Goal: Check status: Check status

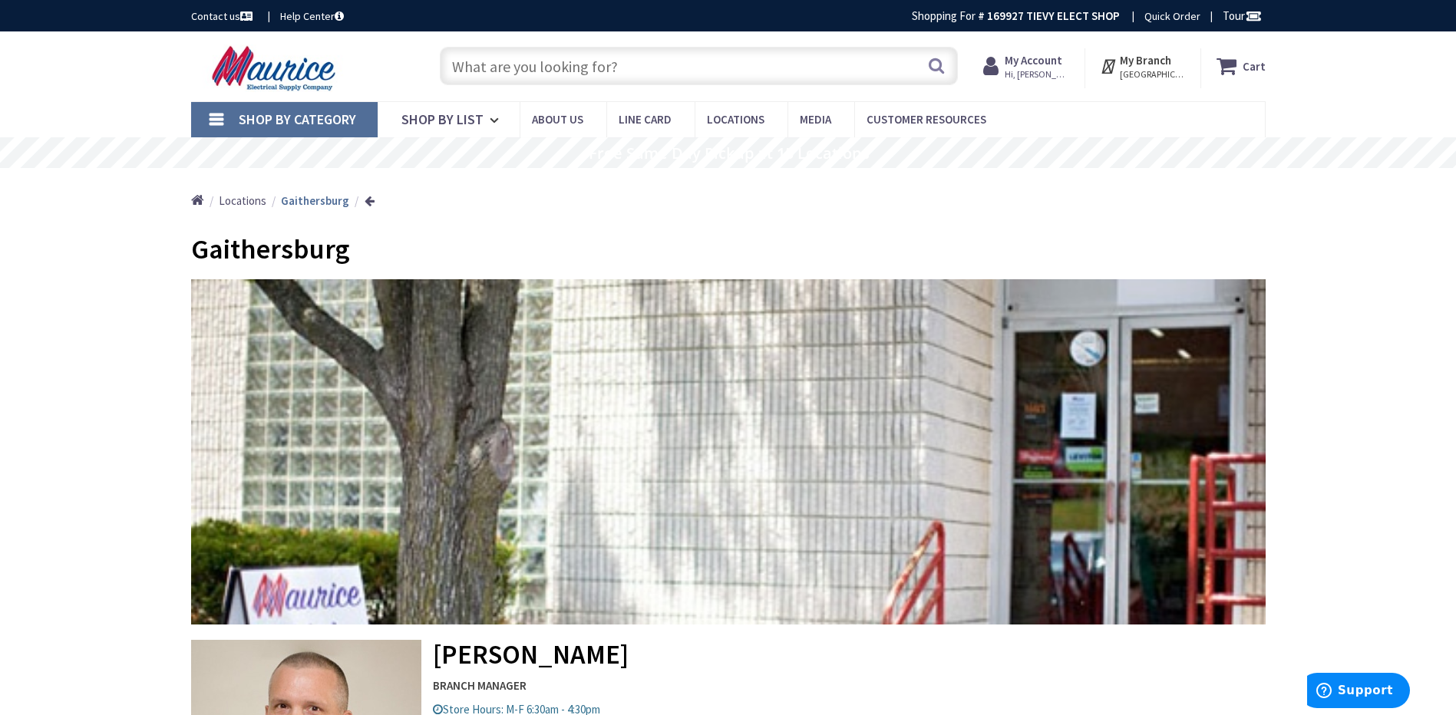
click at [1032, 69] on span "Hi, [PERSON_NAME]" at bounding box center [1037, 74] width 65 height 12
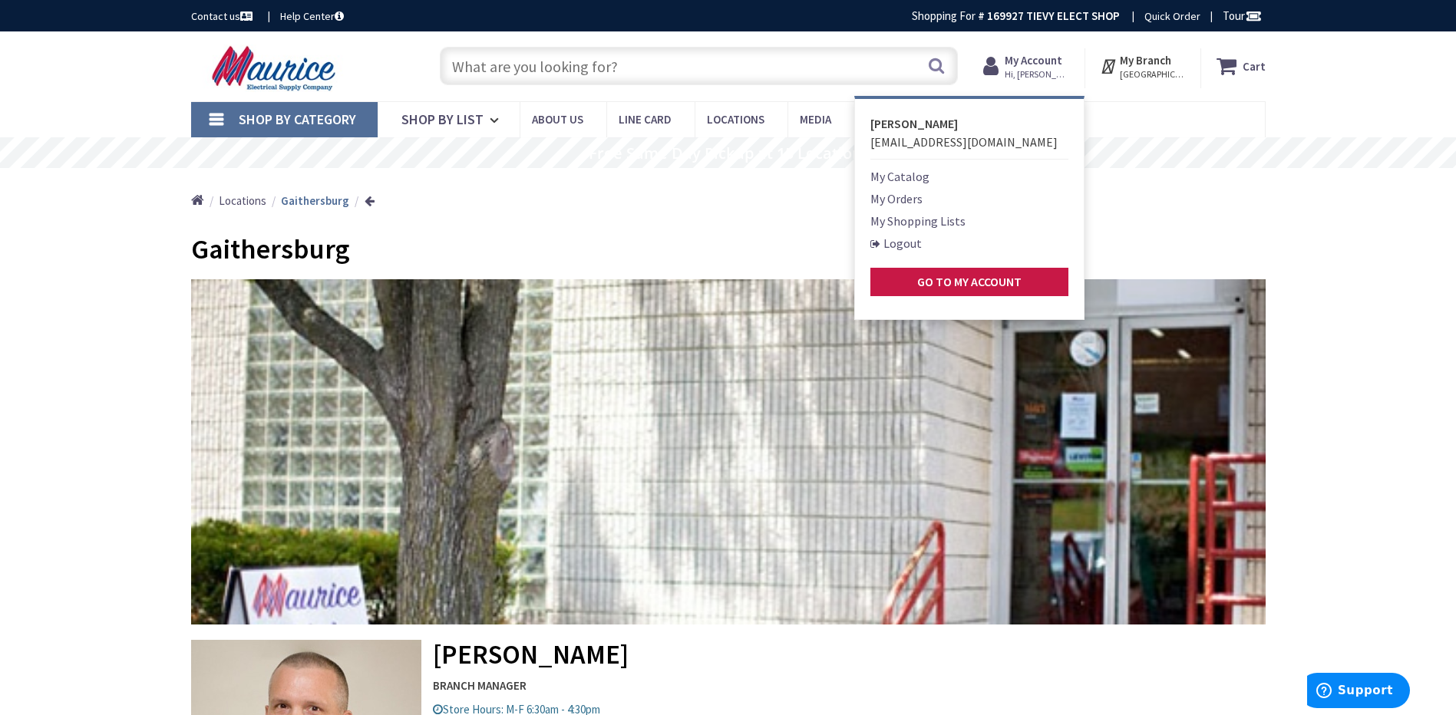
click at [897, 196] on link "My Orders" at bounding box center [896, 199] width 52 height 18
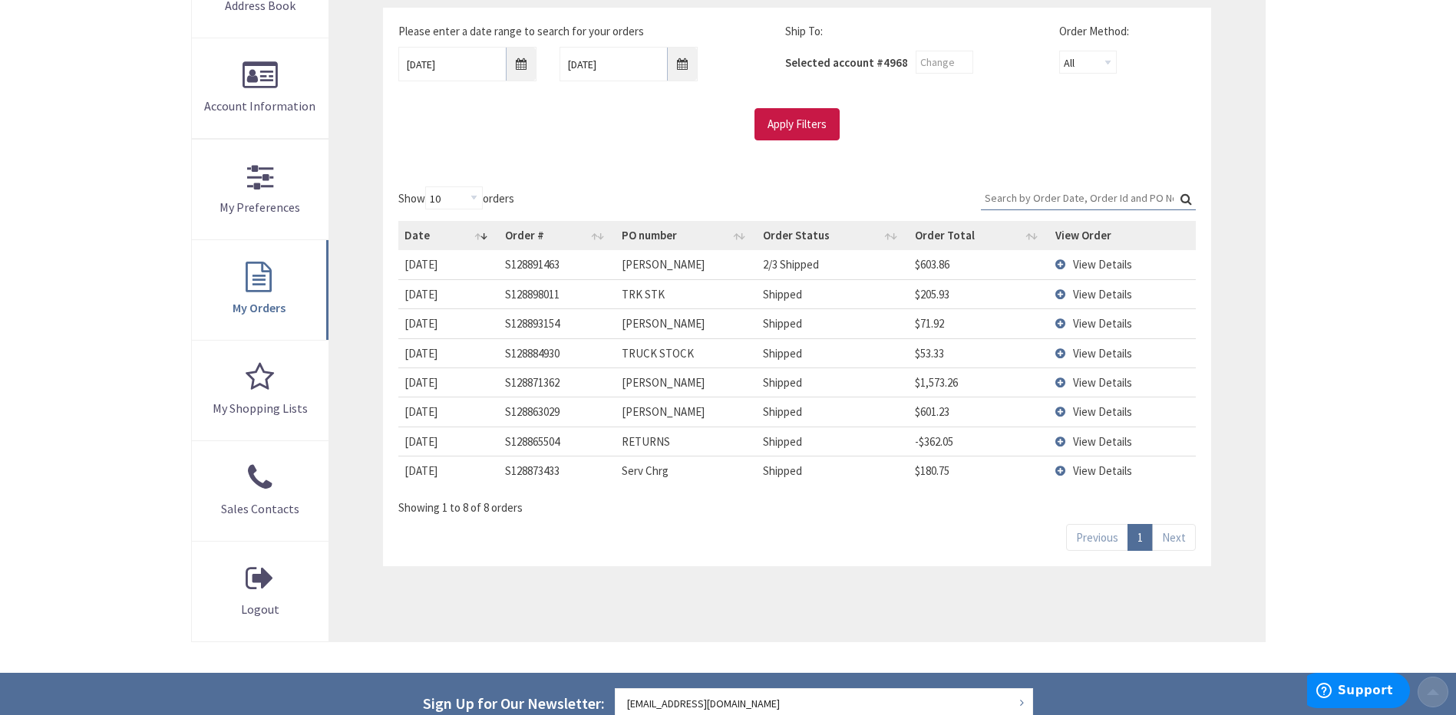
scroll to position [307, 0]
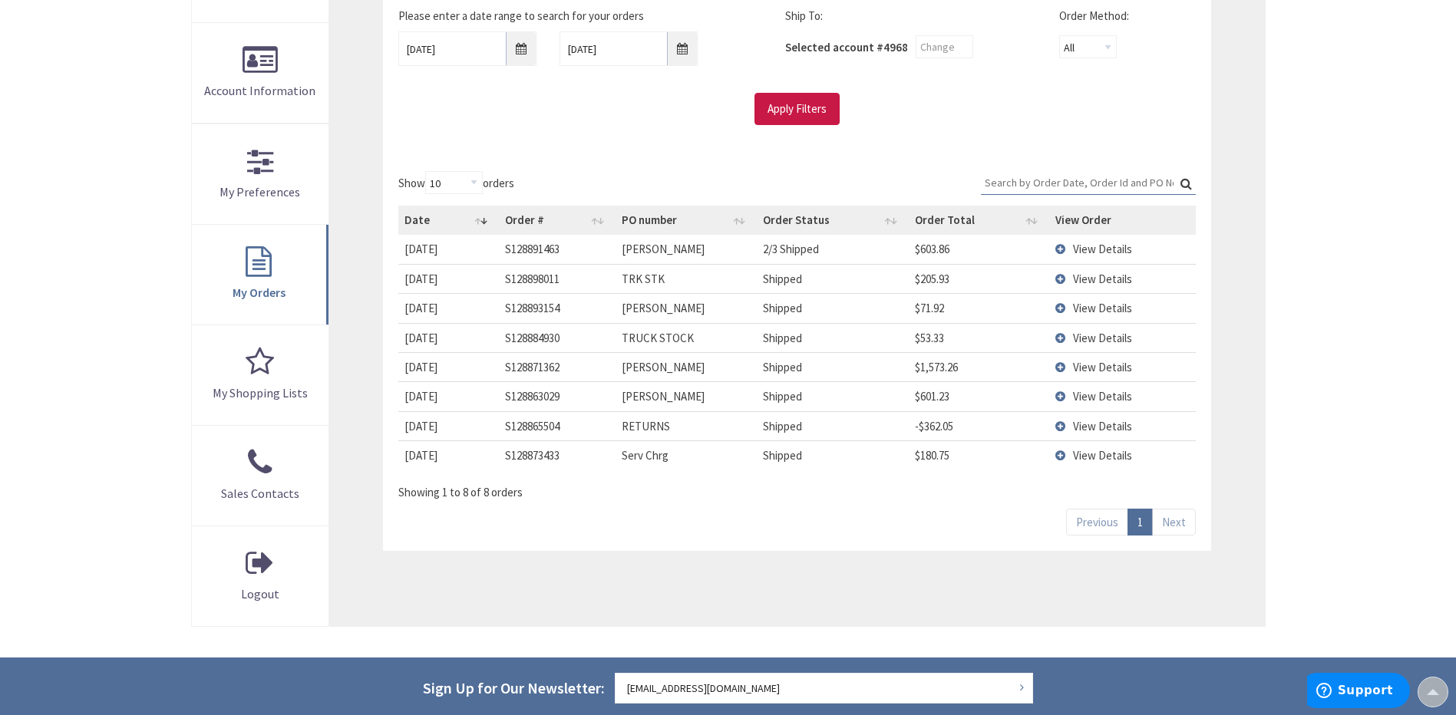
click at [1061, 426] on td "View Details" at bounding box center [1122, 425] width 146 height 29
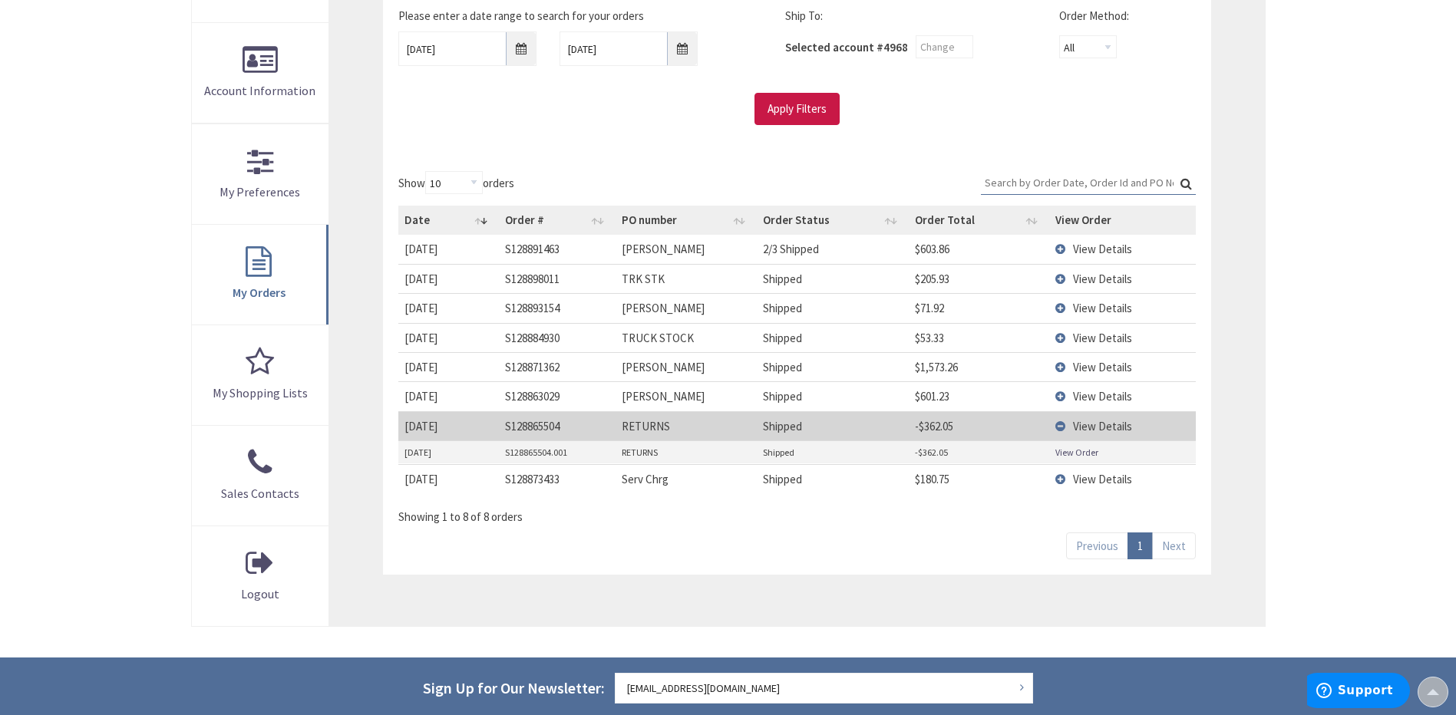
click at [1074, 455] on link "View Order" at bounding box center [1076, 452] width 43 height 13
click at [1062, 426] on td "View Details" at bounding box center [1122, 425] width 146 height 29
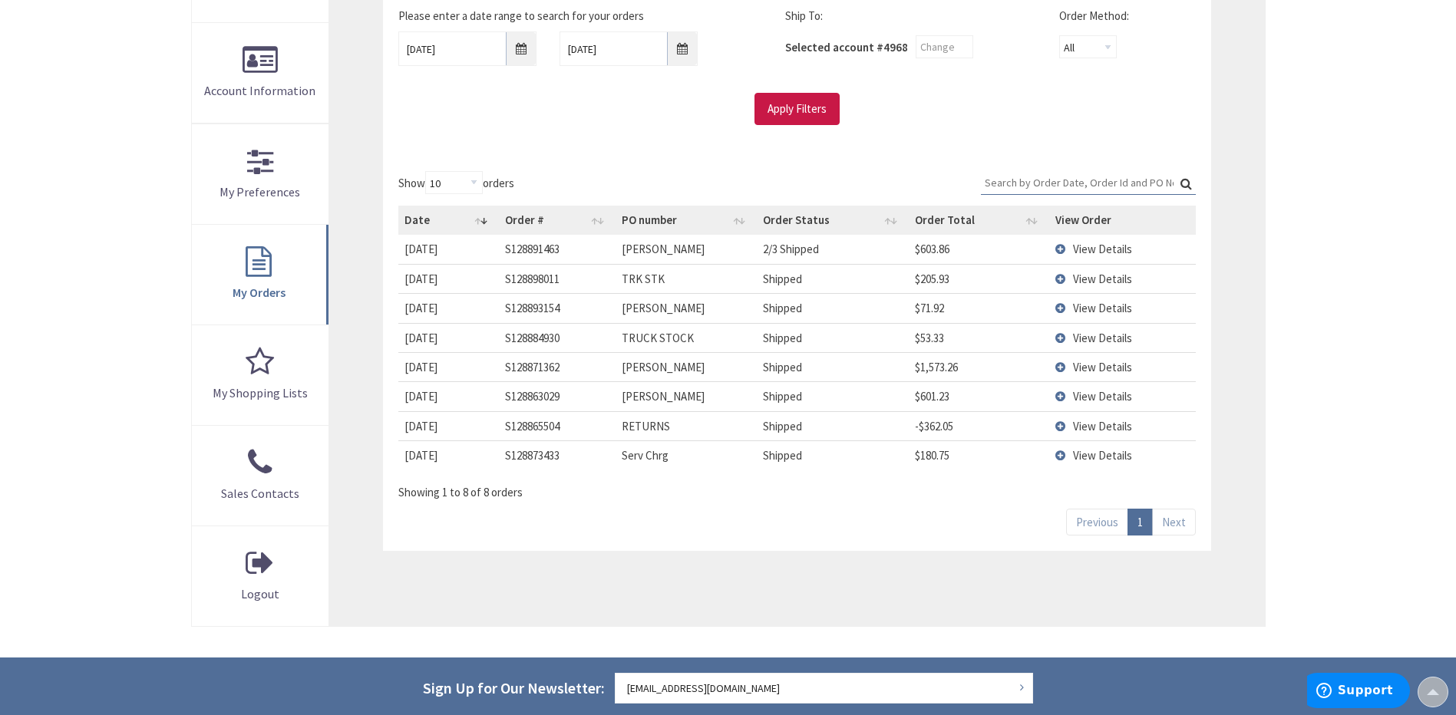
click at [1059, 396] on td "View Details" at bounding box center [1122, 395] width 146 height 29
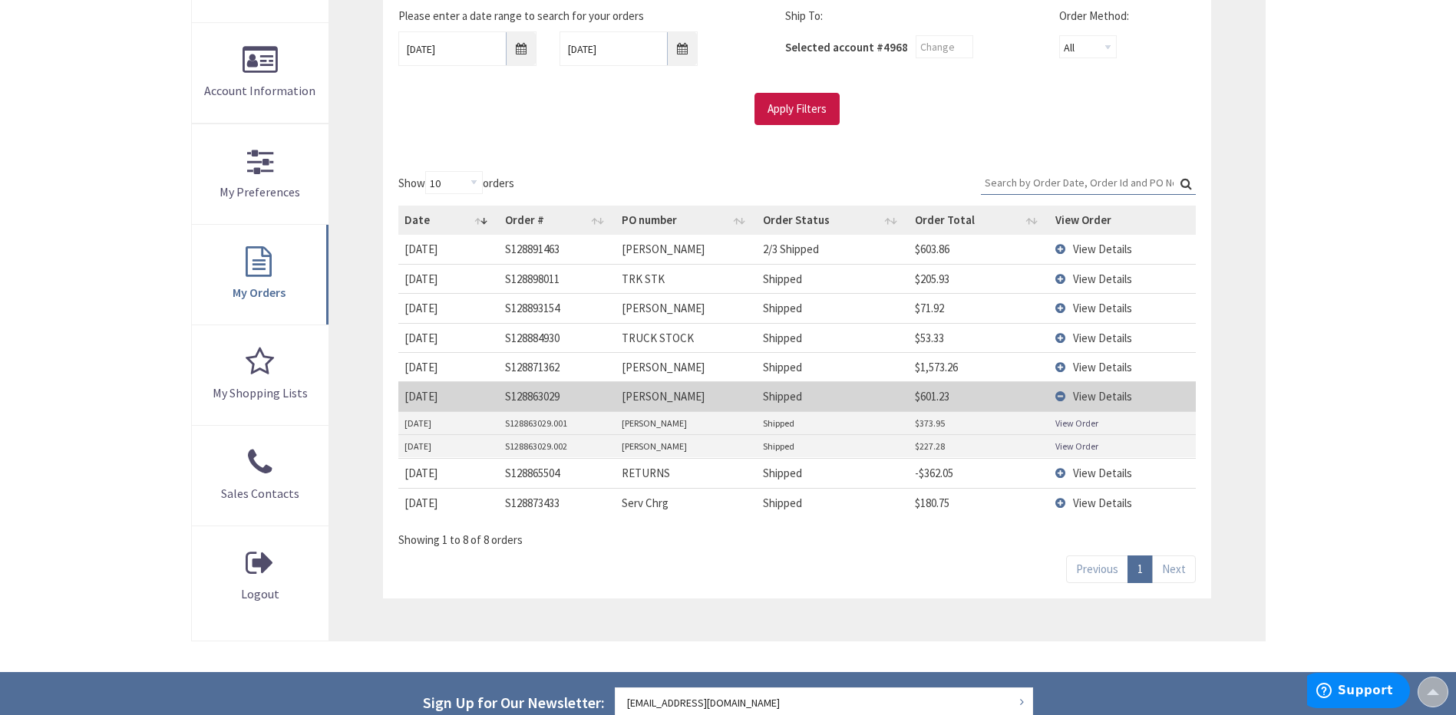
click at [1059, 396] on td "View Details" at bounding box center [1122, 395] width 146 height 29
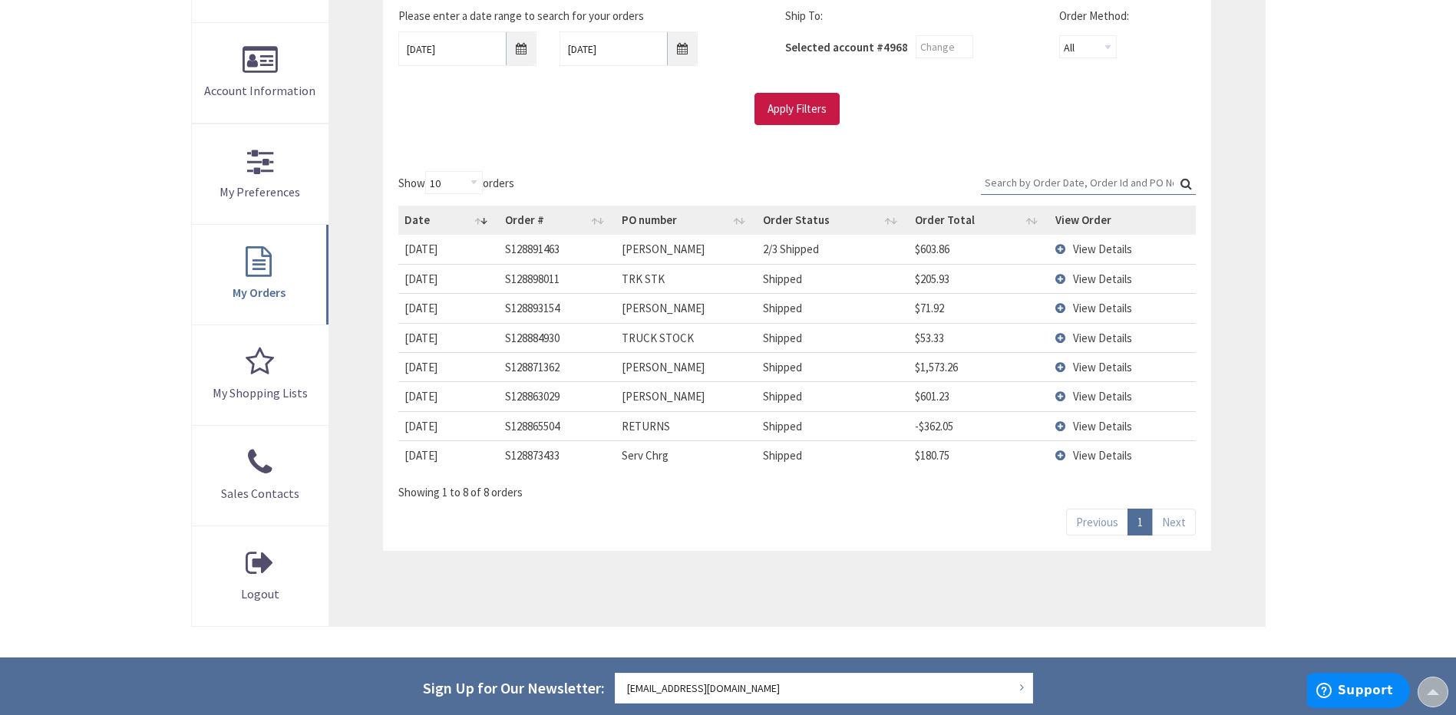
click at [1065, 369] on td "View Details" at bounding box center [1122, 366] width 146 height 29
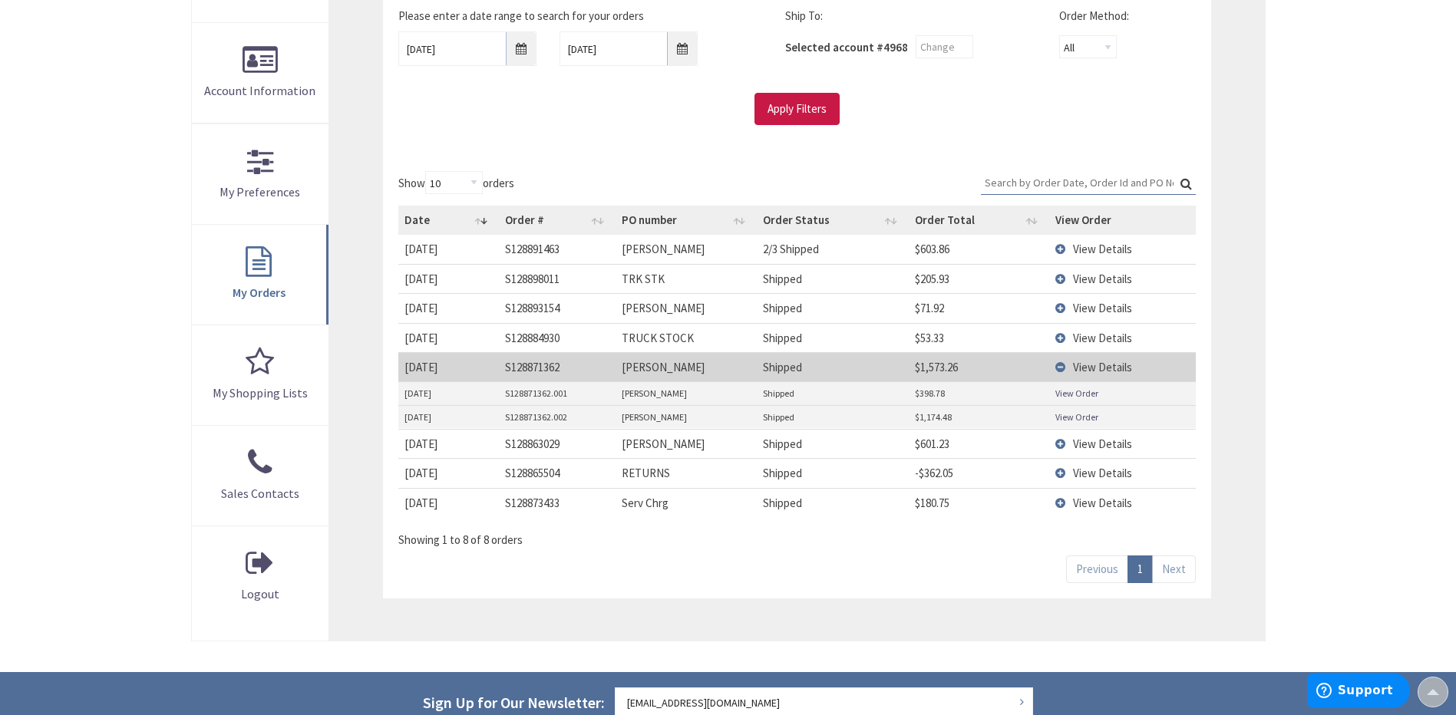
click at [1072, 393] on link "View Order" at bounding box center [1076, 393] width 43 height 13
click at [1060, 364] on td "View Details" at bounding box center [1122, 366] width 146 height 29
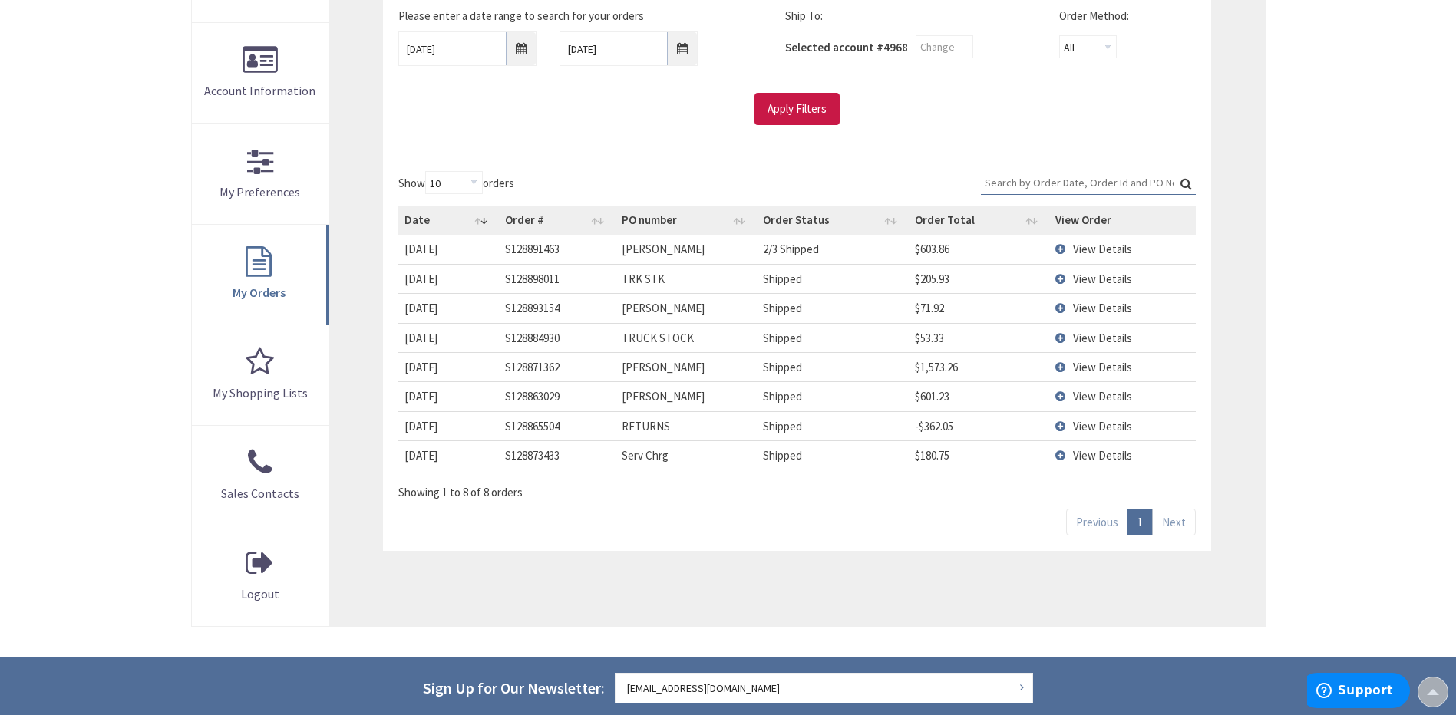
click at [1064, 309] on td "View Details" at bounding box center [1122, 307] width 146 height 29
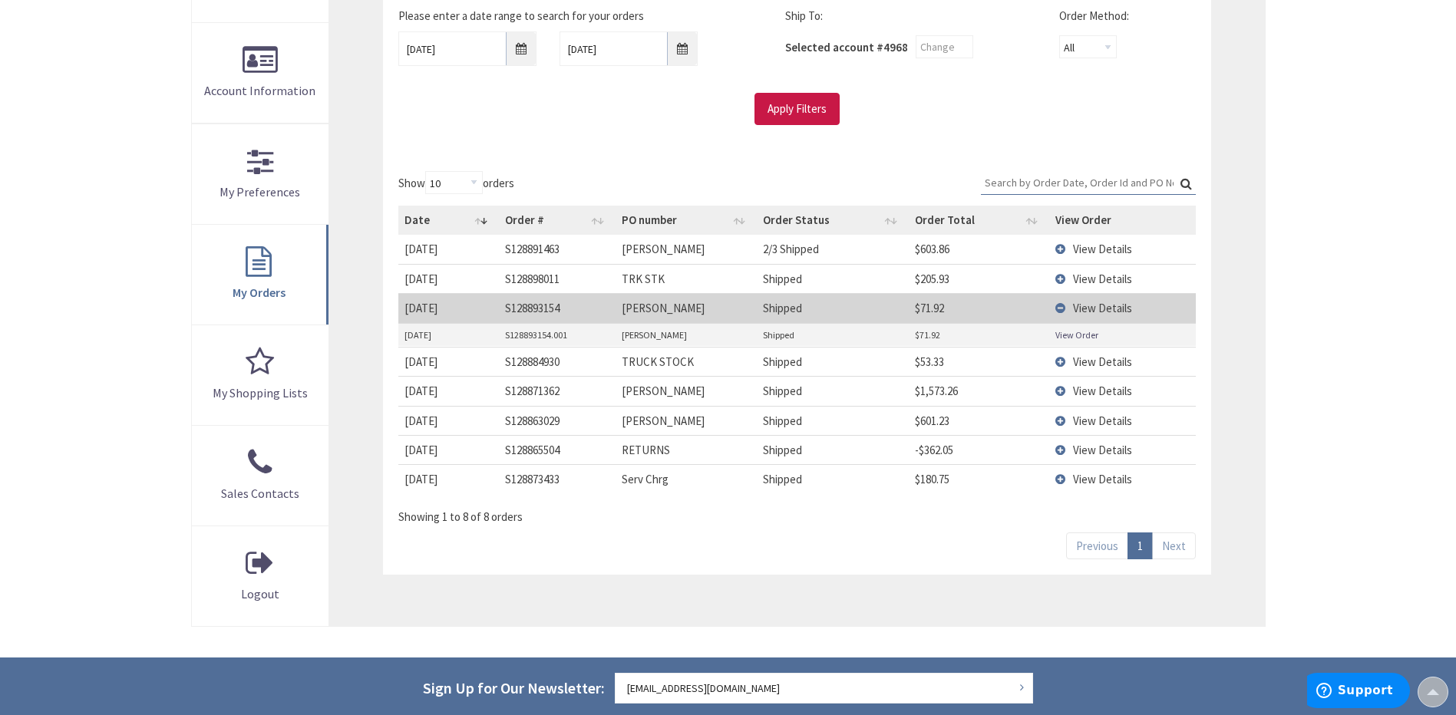
click at [1074, 335] on link "View Order" at bounding box center [1076, 335] width 43 height 13
click at [1061, 304] on td "View Details" at bounding box center [1122, 307] width 146 height 29
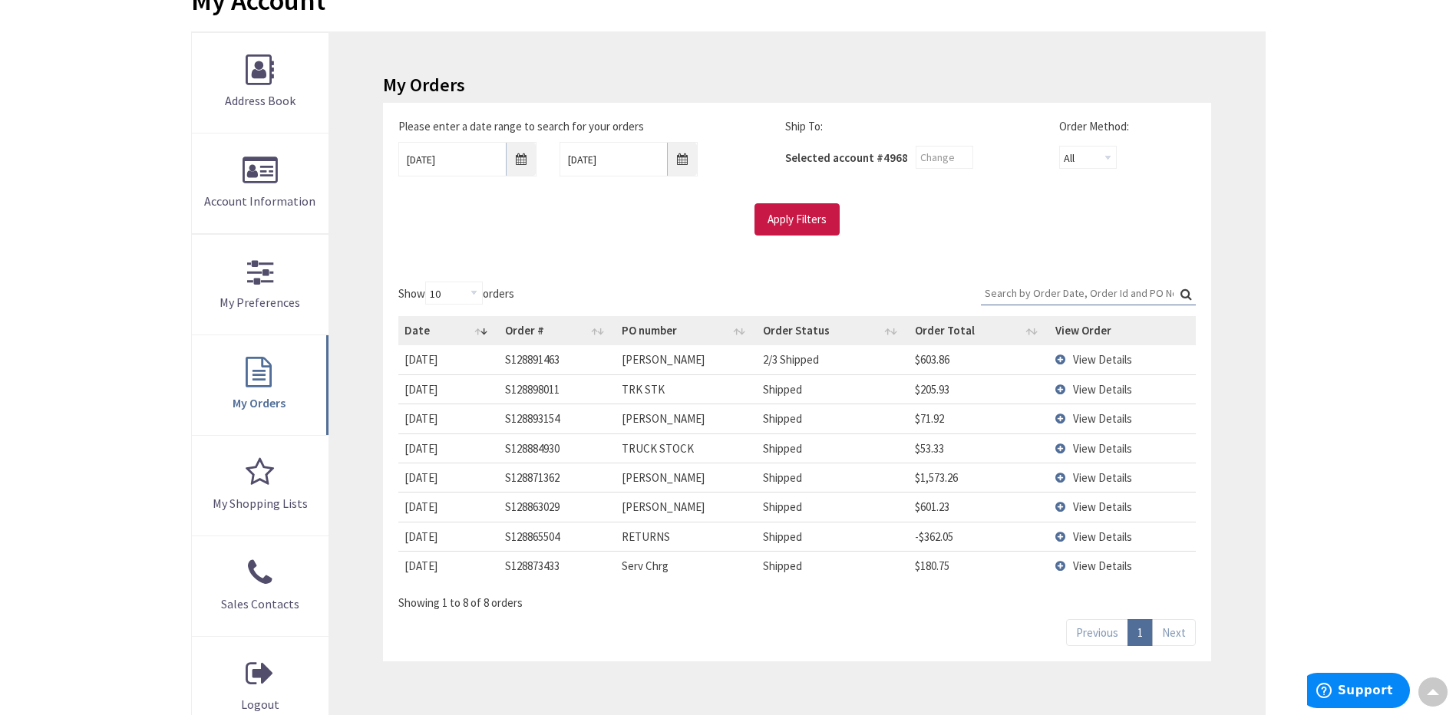
scroll to position [154, 0]
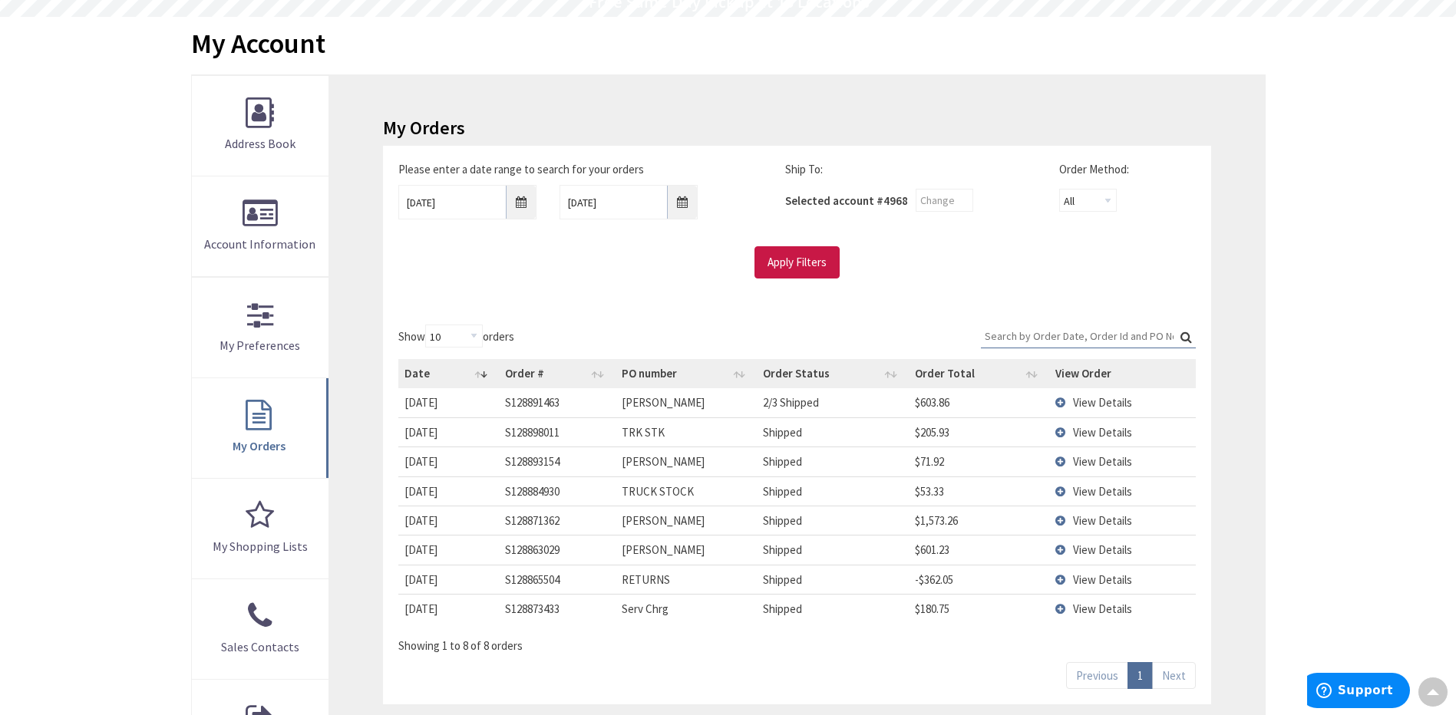
click at [1062, 404] on td "View Details" at bounding box center [1122, 402] width 146 height 28
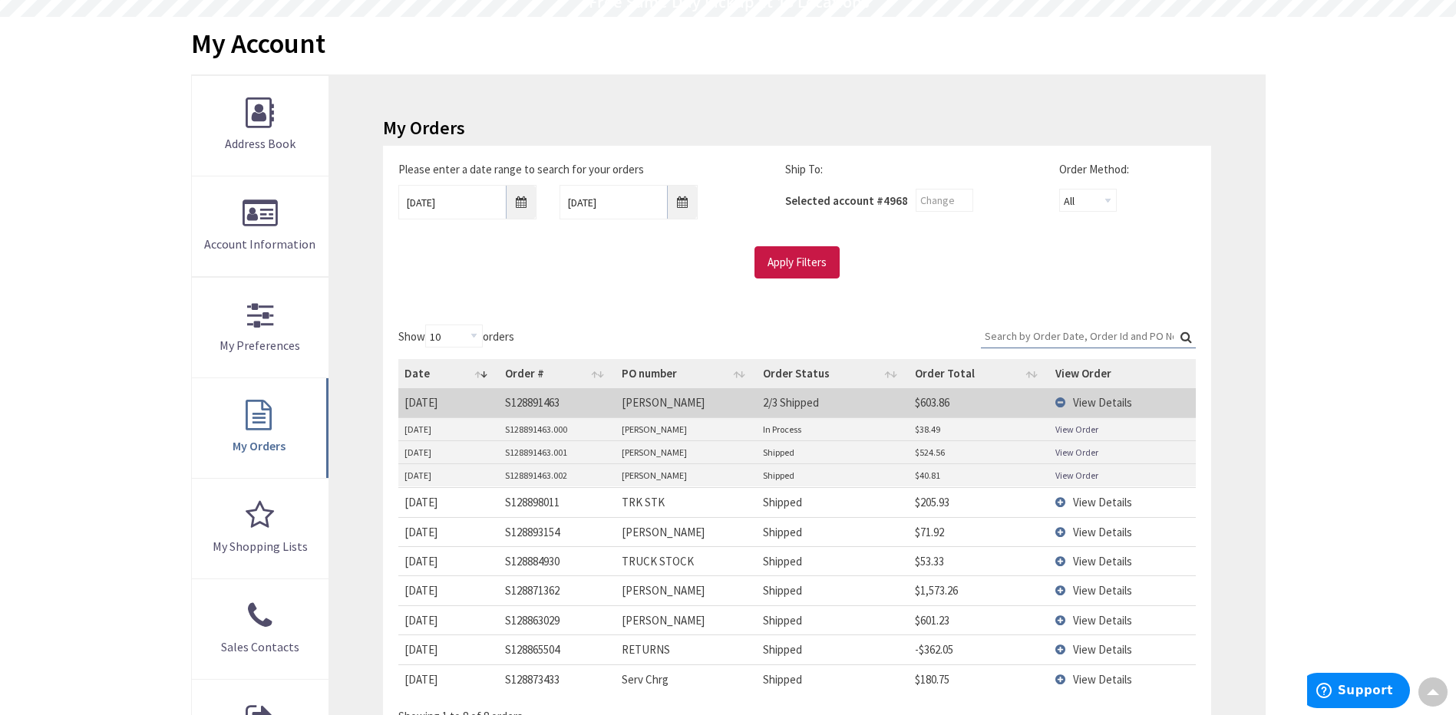
click at [1082, 427] on link "View Order" at bounding box center [1076, 429] width 43 height 13
click at [1072, 456] on link "View Order" at bounding box center [1076, 452] width 43 height 13
click at [1072, 478] on link "View Order" at bounding box center [1076, 475] width 43 height 13
click at [1062, 405] on td "View Details" at bounding box center [1122, 402] width 146 height 28
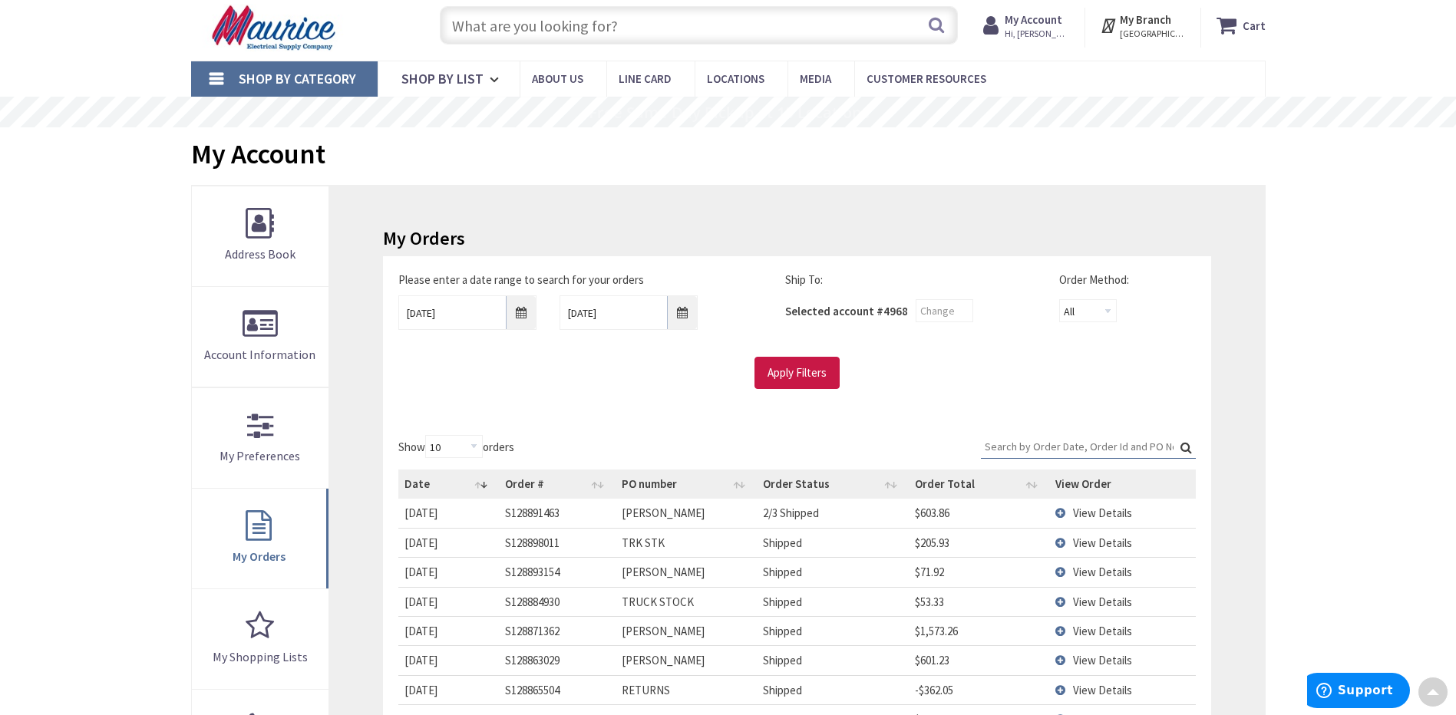
scroll to position [0, 0]
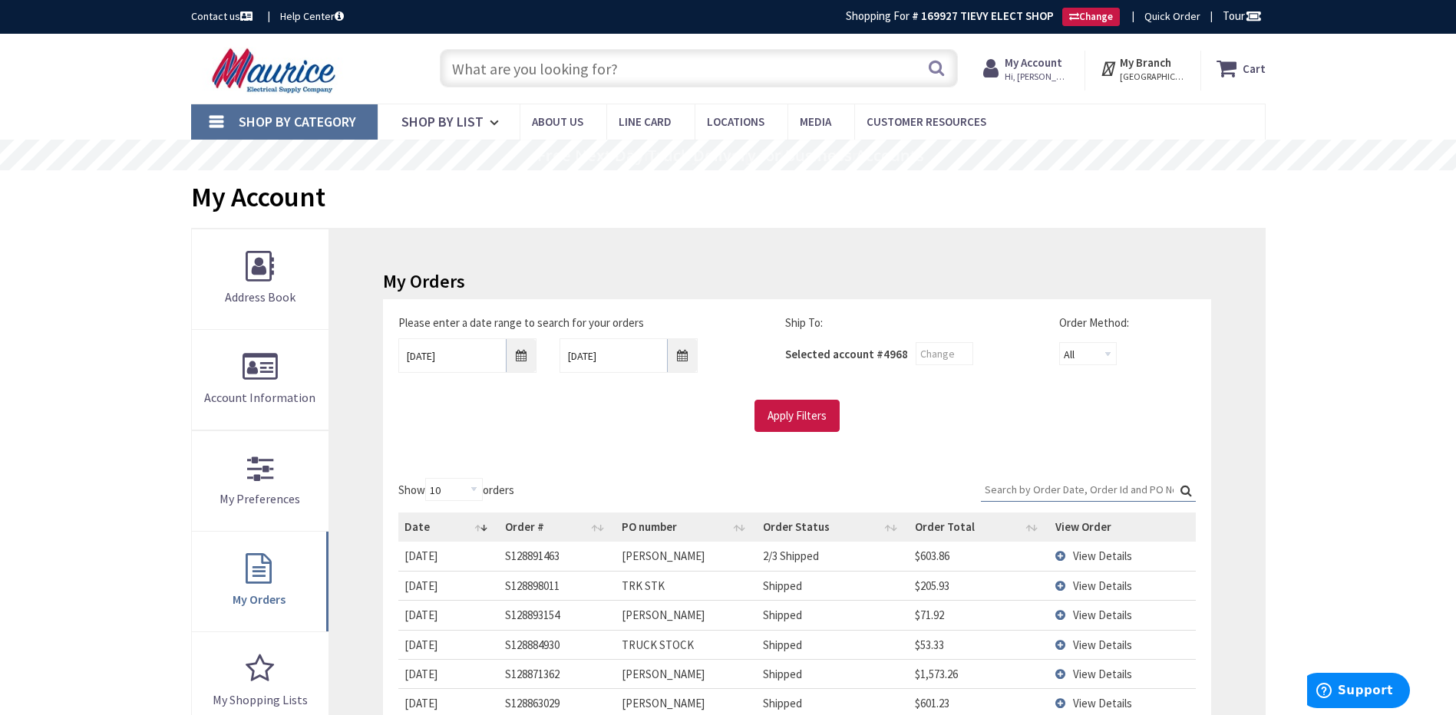
click at [644, 68] on input "text" at bounding box center [699, 68] width 518 height 38
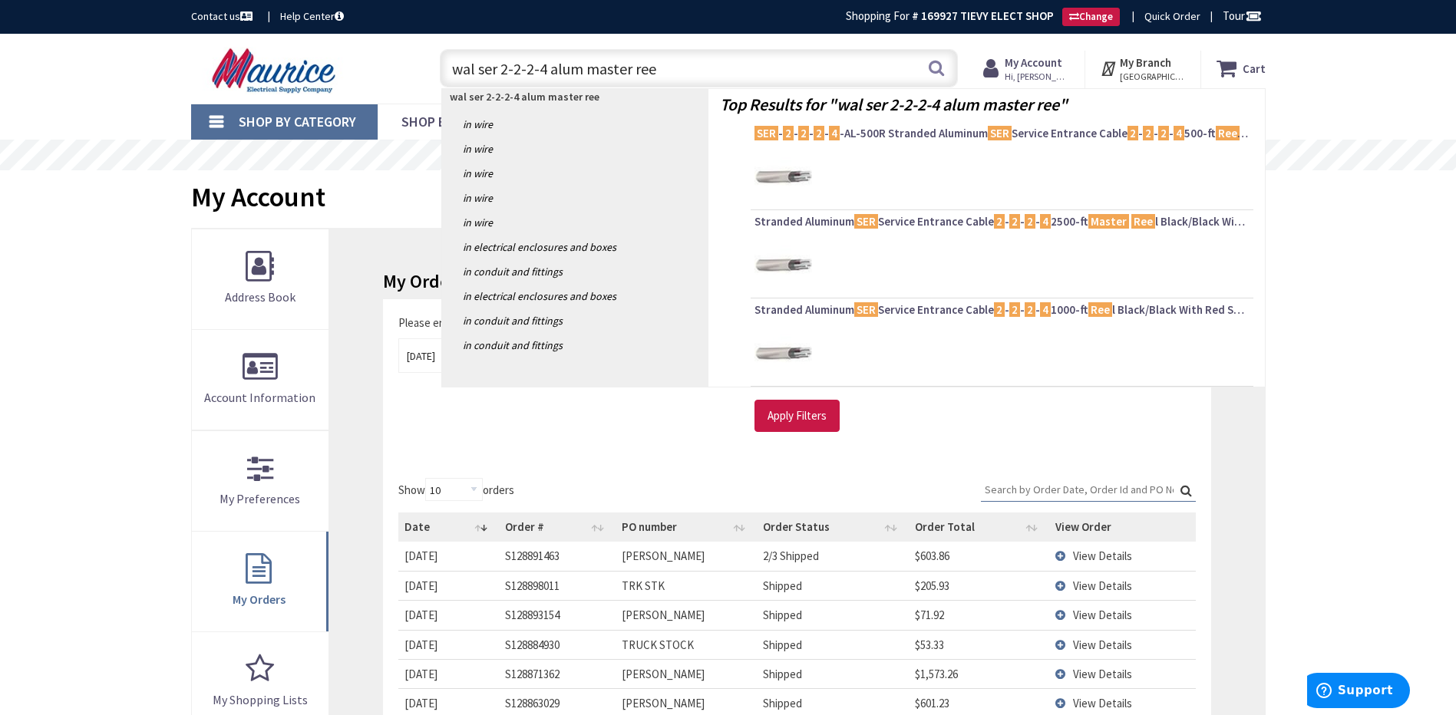
type input "wal ser 2-2-2-4 alum master reel"
